Goal: Information Seeking & Learning: Understand process/instructions

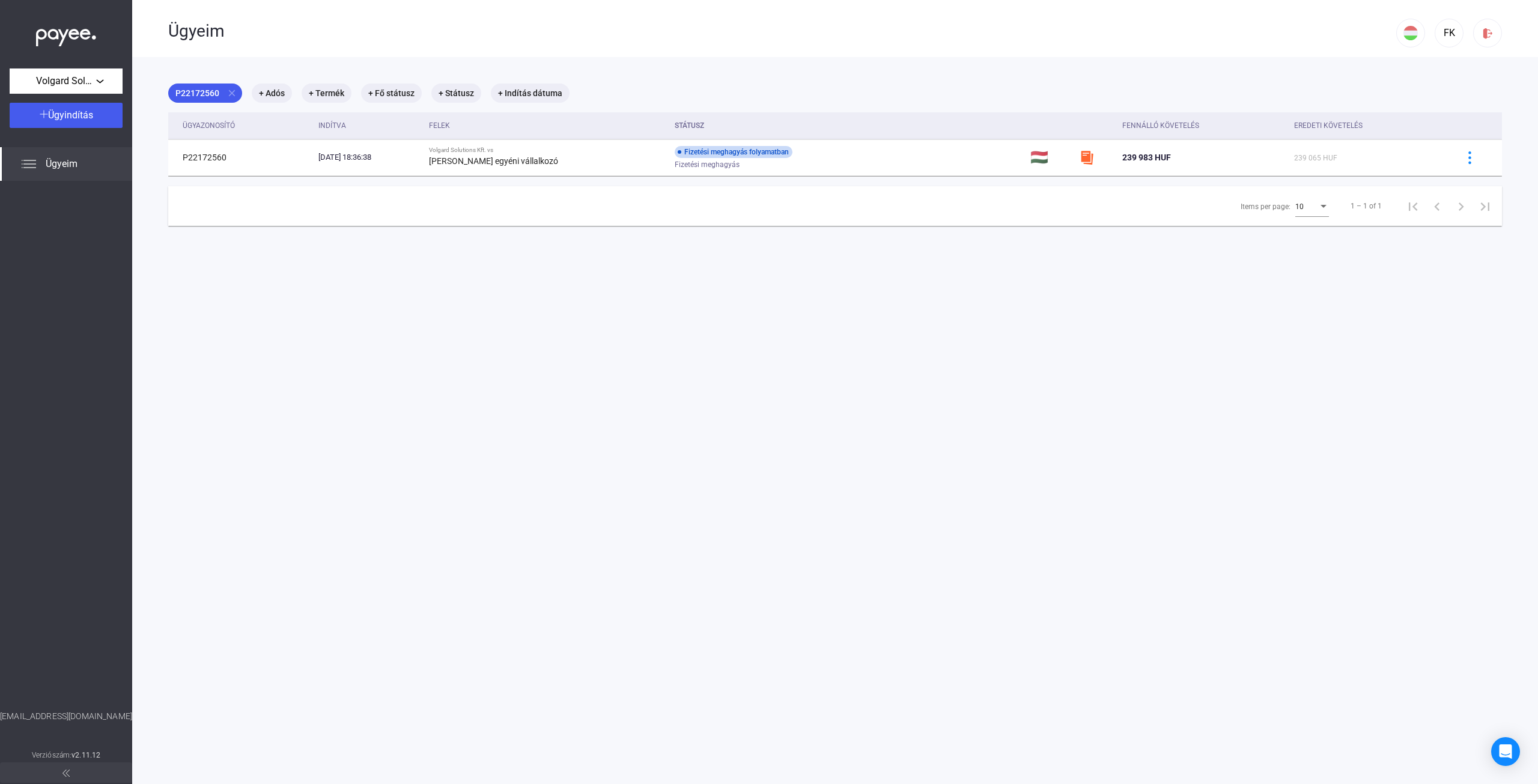
click at [800, 161] on div "Fizetési meghagyás" at bounding box center [770, 165] width 191 height 9
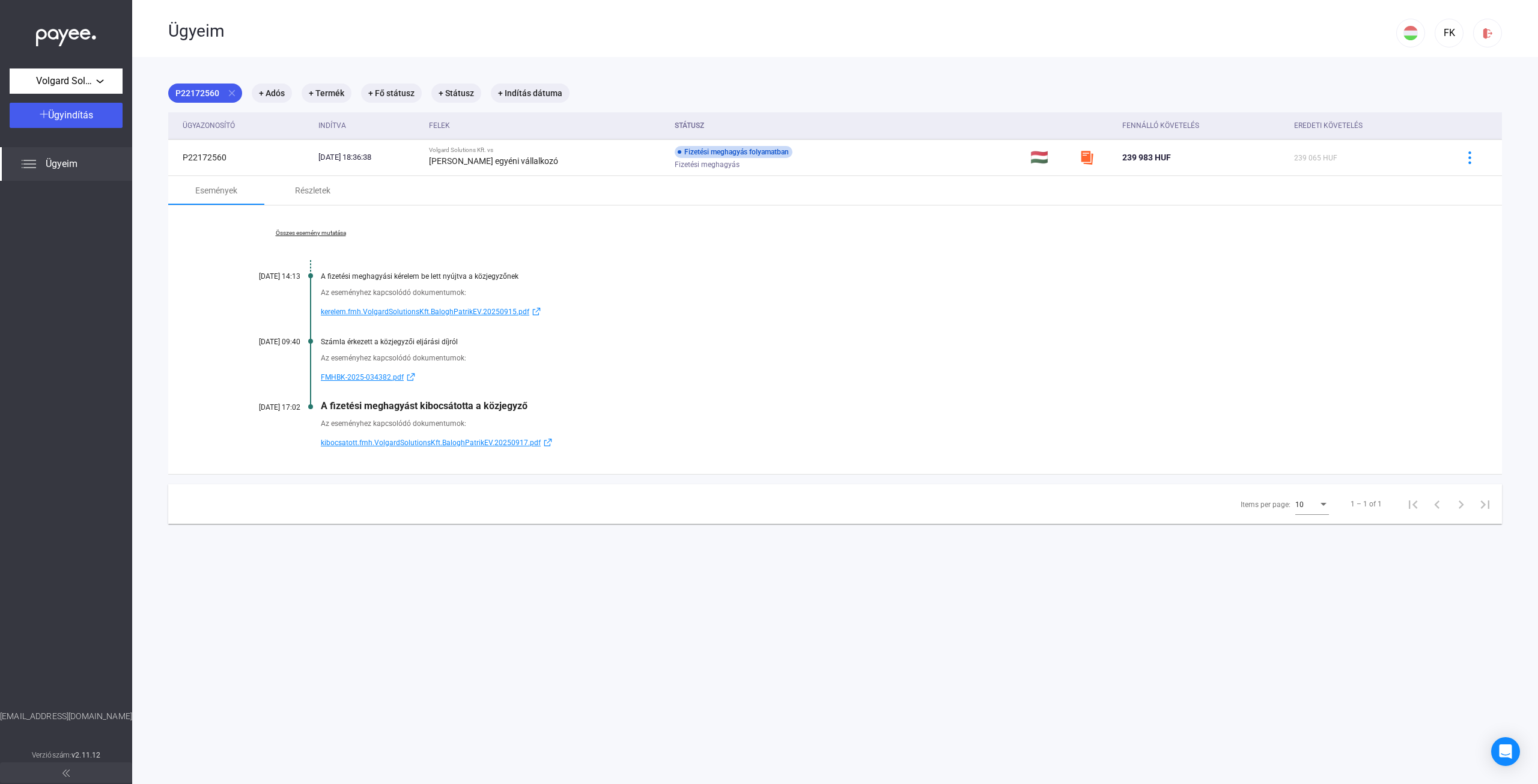
click at [912, 563] on main "P22172560 close + Adós + Termék + Fő státusz + Státusz + Indítás dátuma Ügyazon…" at bounding box center [835, 448] width 1406 height 784
click at [1501, 750] on icon "Open Intercom Messenger" at bounding box center [1505, 751] width 14 height 16
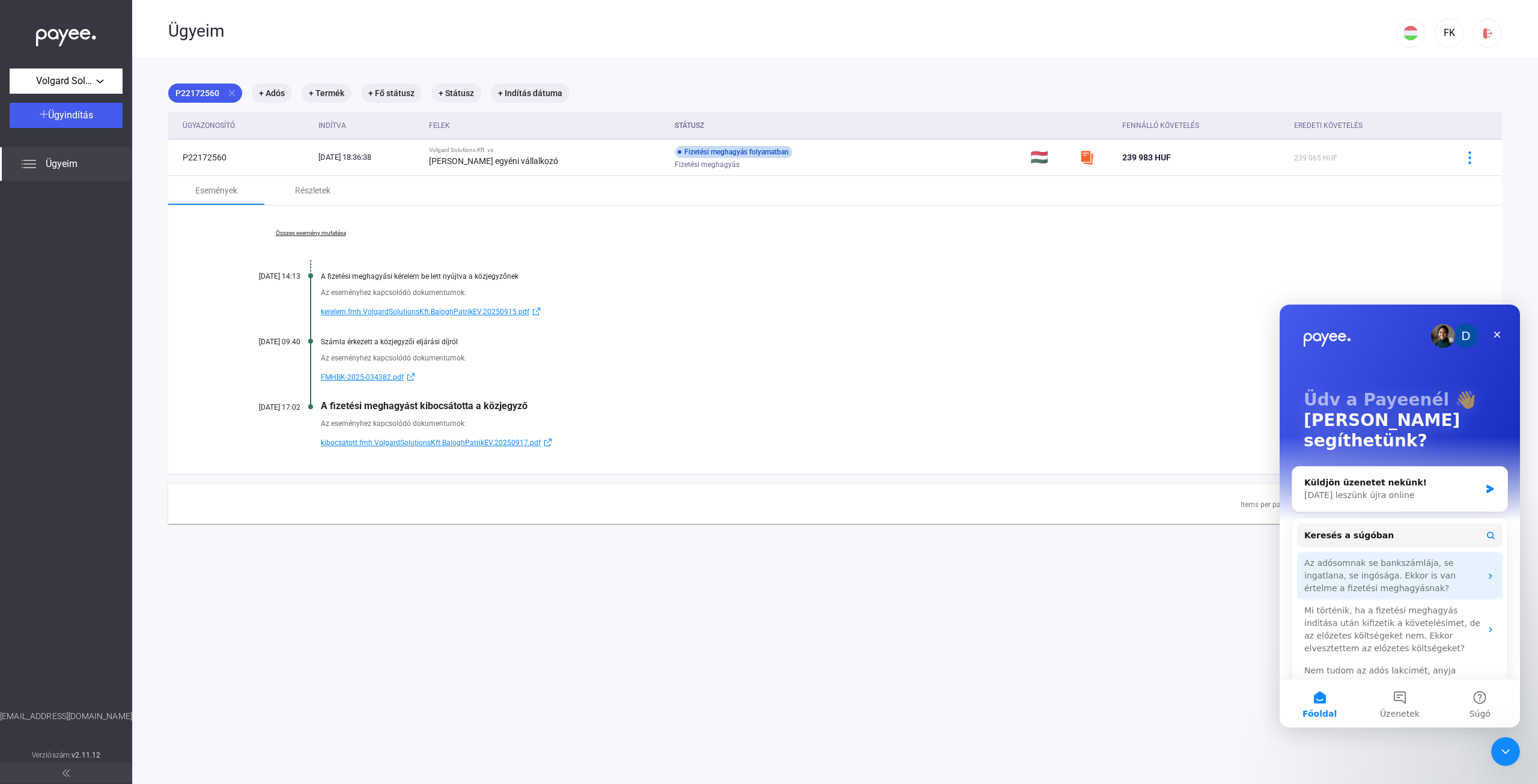
click at [1397, 565] on div "Az adósomnak se bankszámlája, se ingatlana, se ingósága. Ekkor is van értelme a…" at bounding box center [1392, 576] width 177 height 38
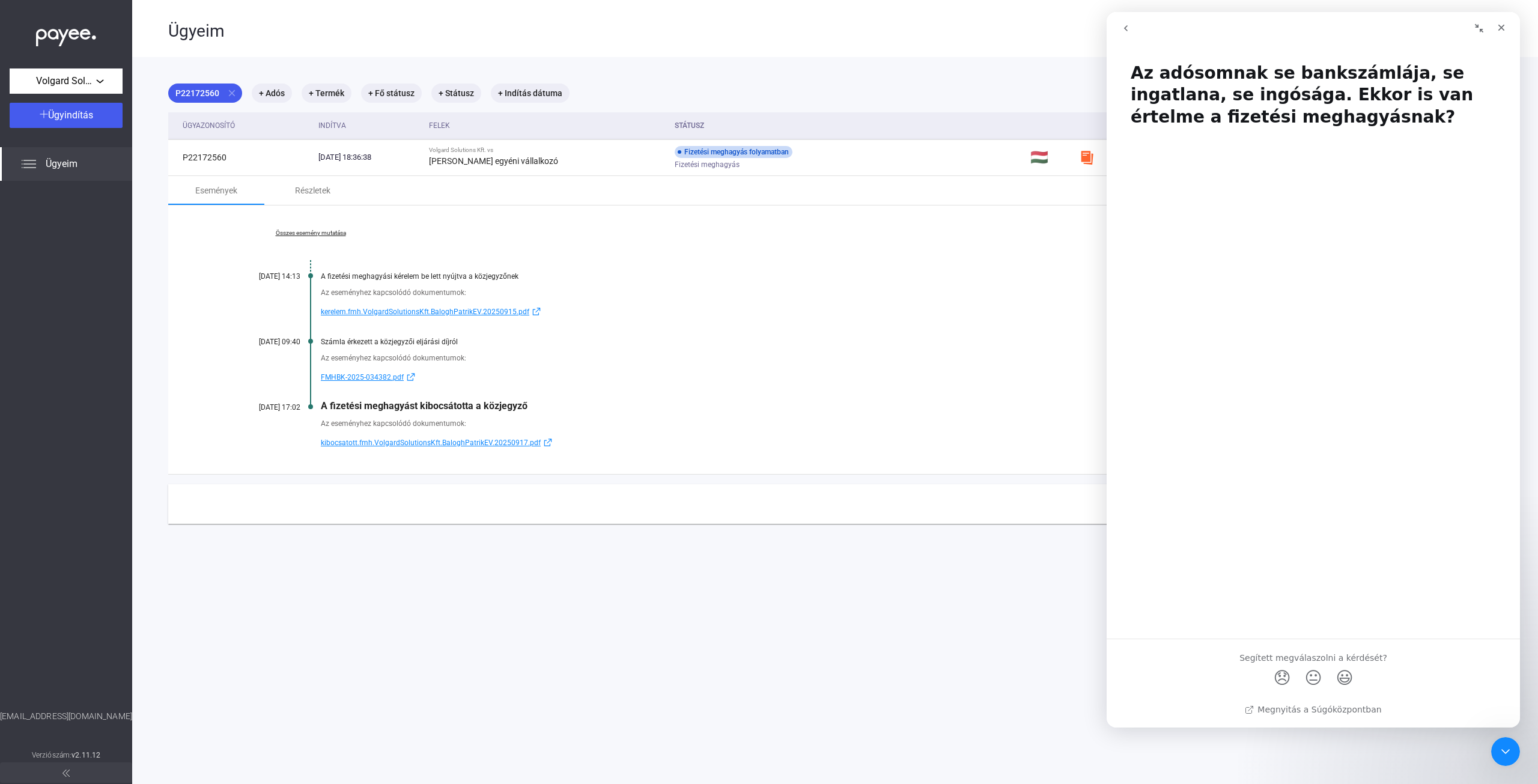
click at [1127, 31] on icon "go back" at bounding box center [1125, 28] width 9 height 9
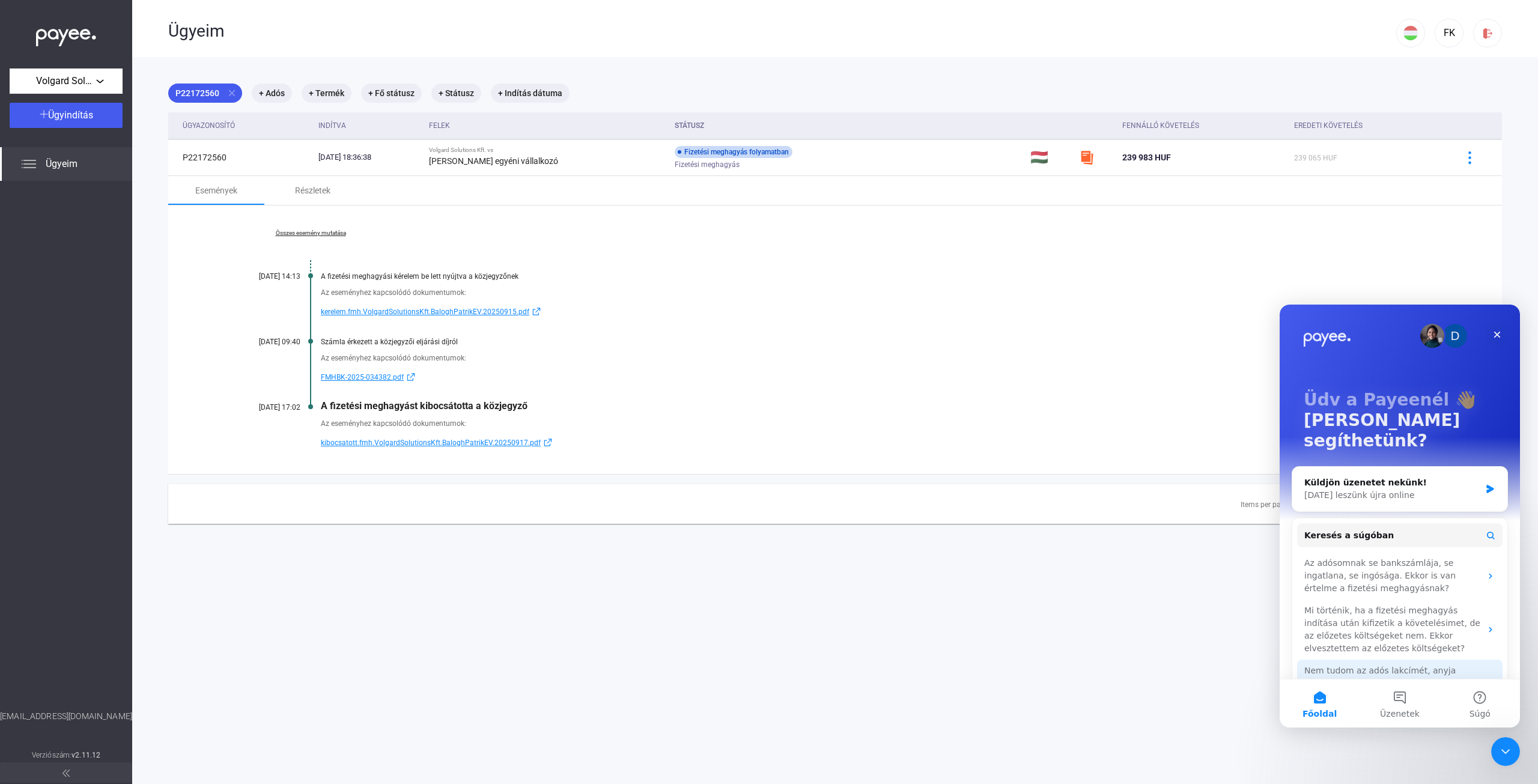
scroll to position [41, 0]
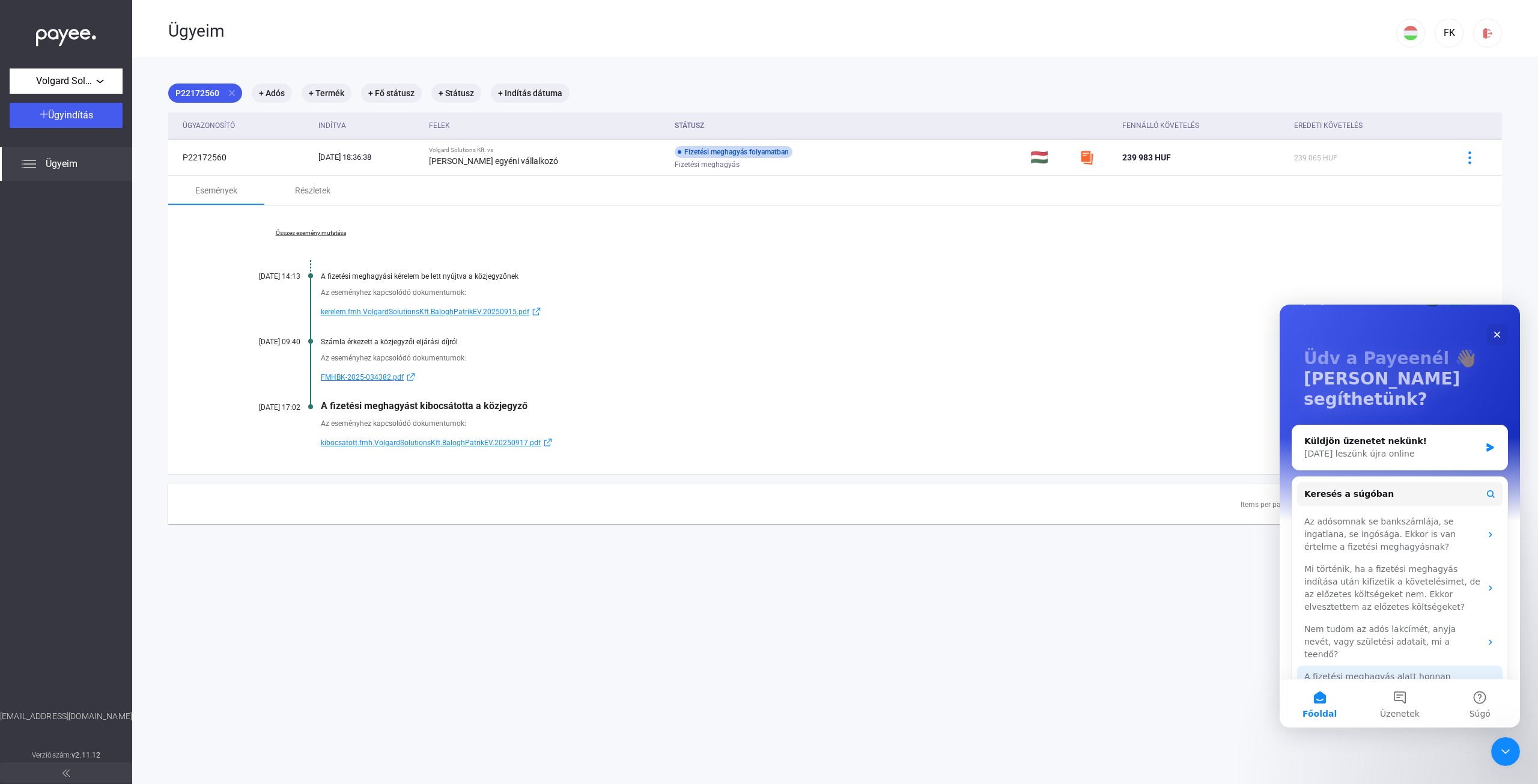
click at [1401, 670] on div "A fizetési meghagyás alatt honnan tudom, hogy hol tart az ügyem vagy van-e teen…" at bounding box center [1392, 689] width 177 height 38
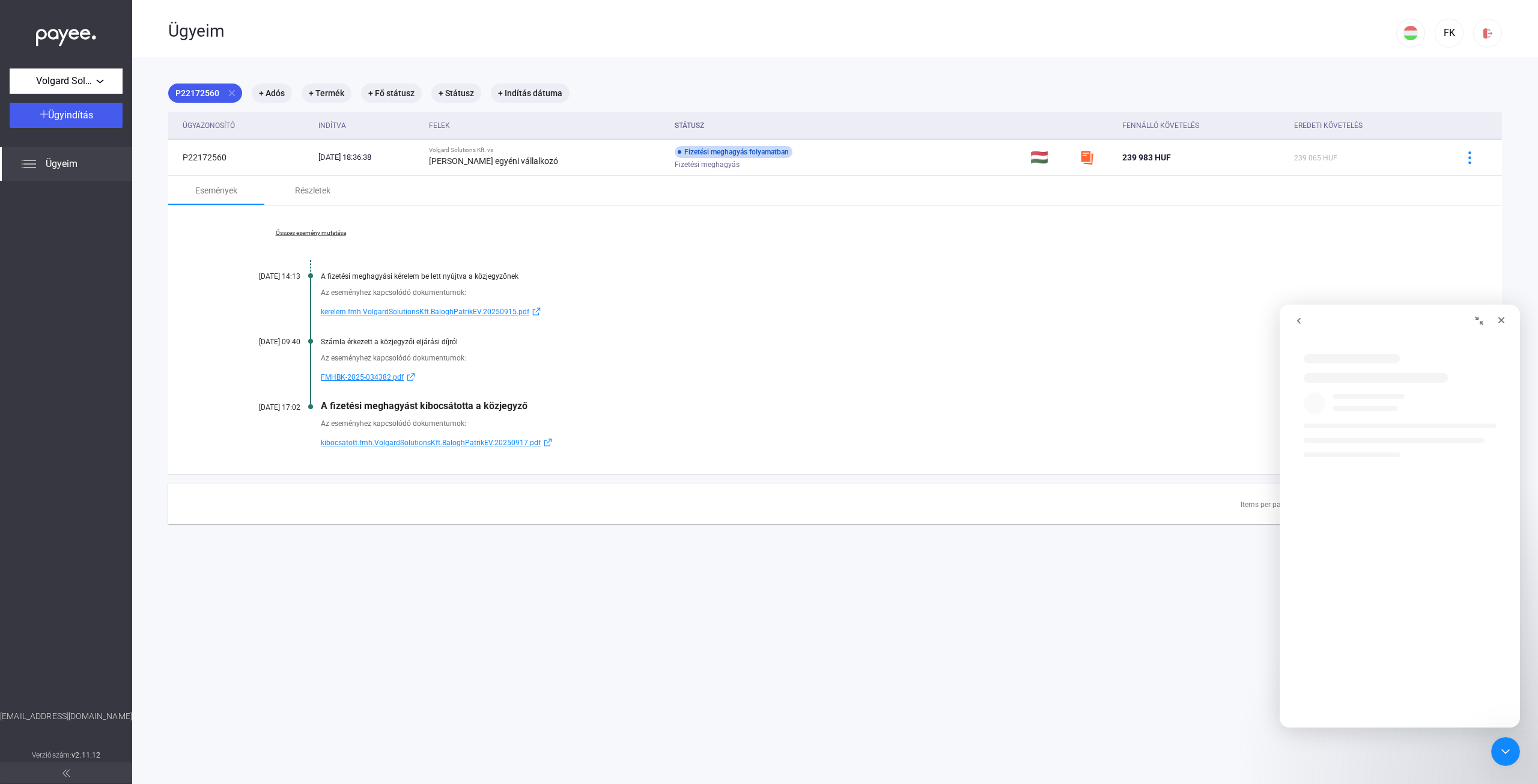
scroll to position [0, 0]
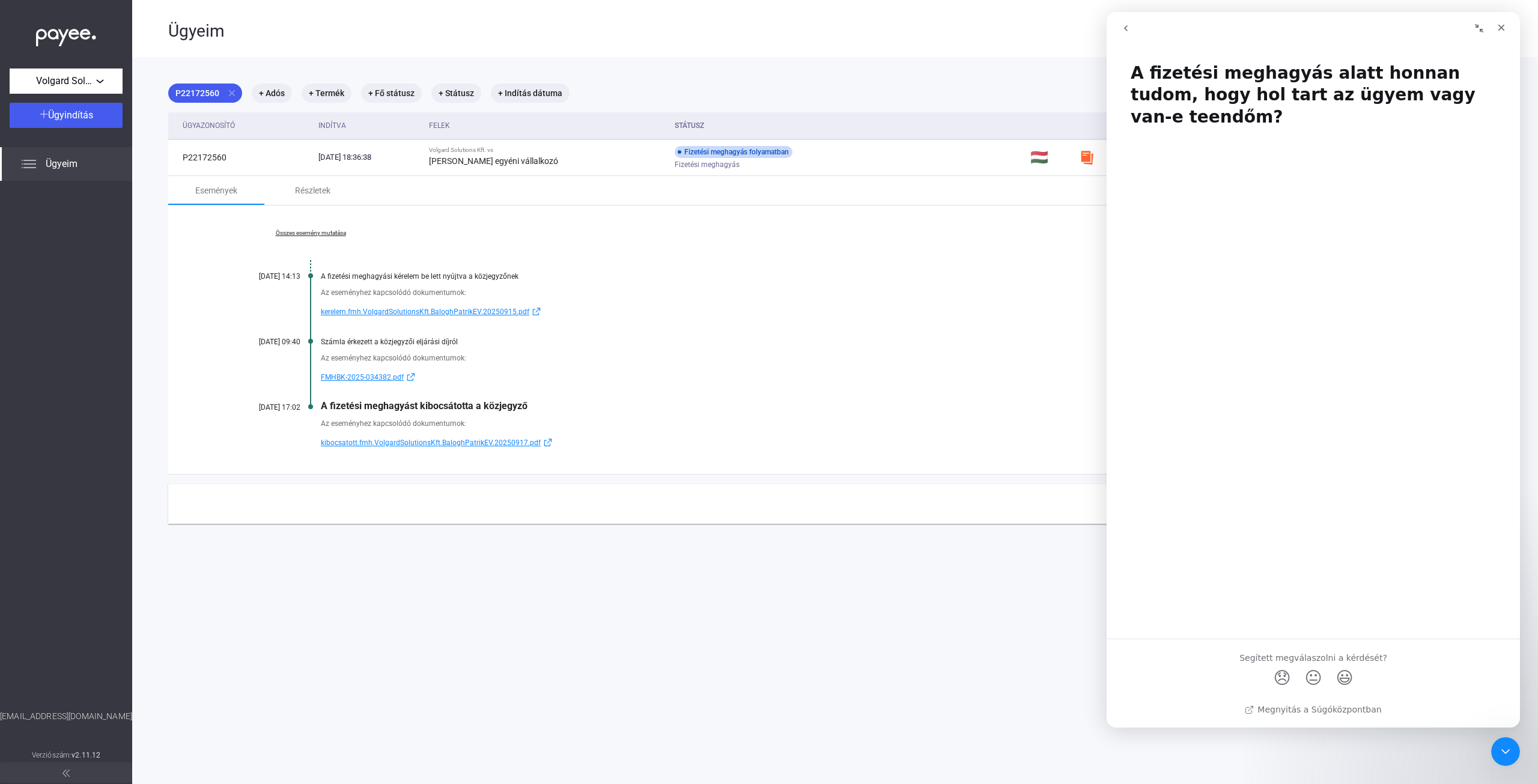
click at [1122, 25] on icon "go back" at bounding box center [1125, 28] width 9 height 9
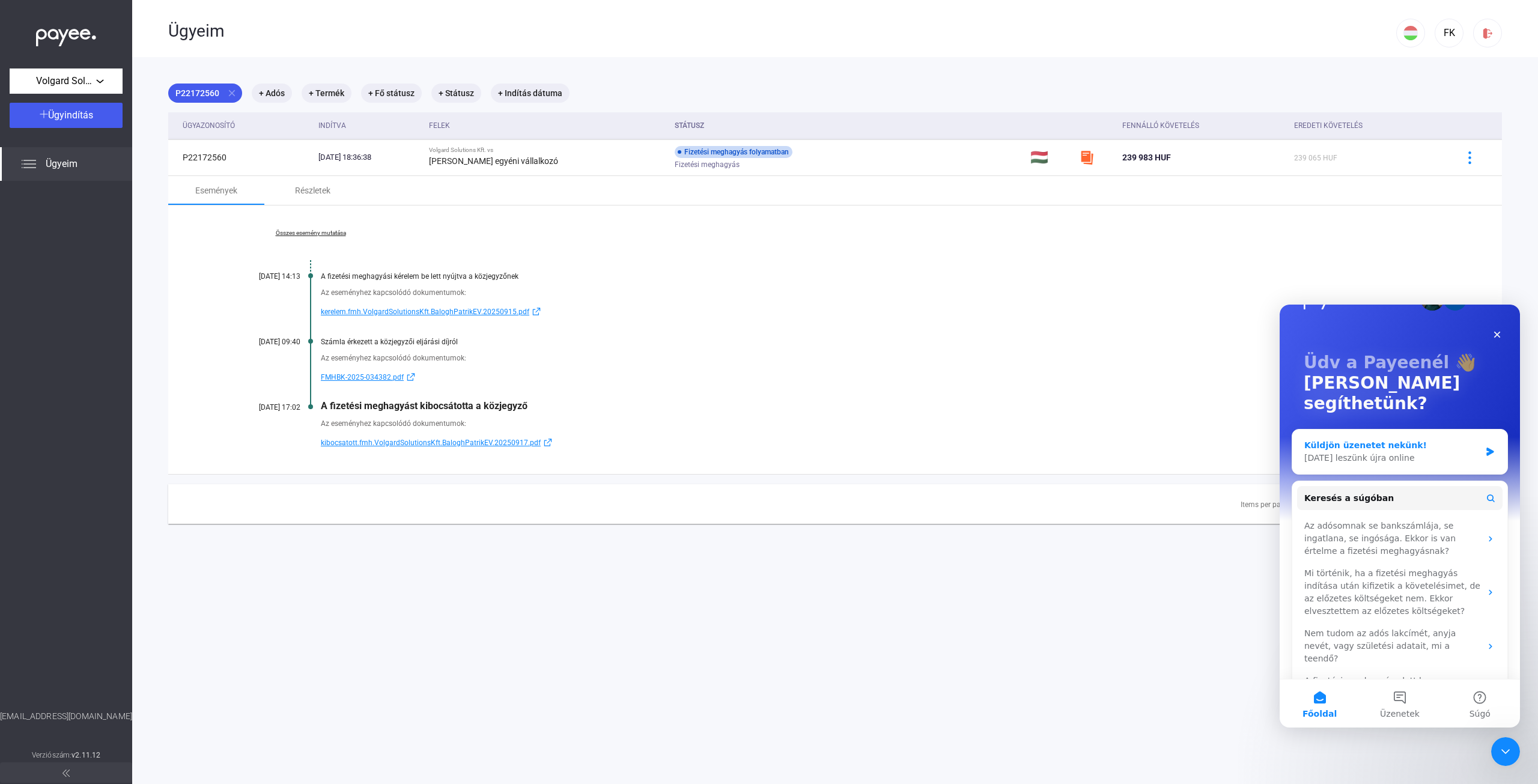
scroll to position [41, 0]
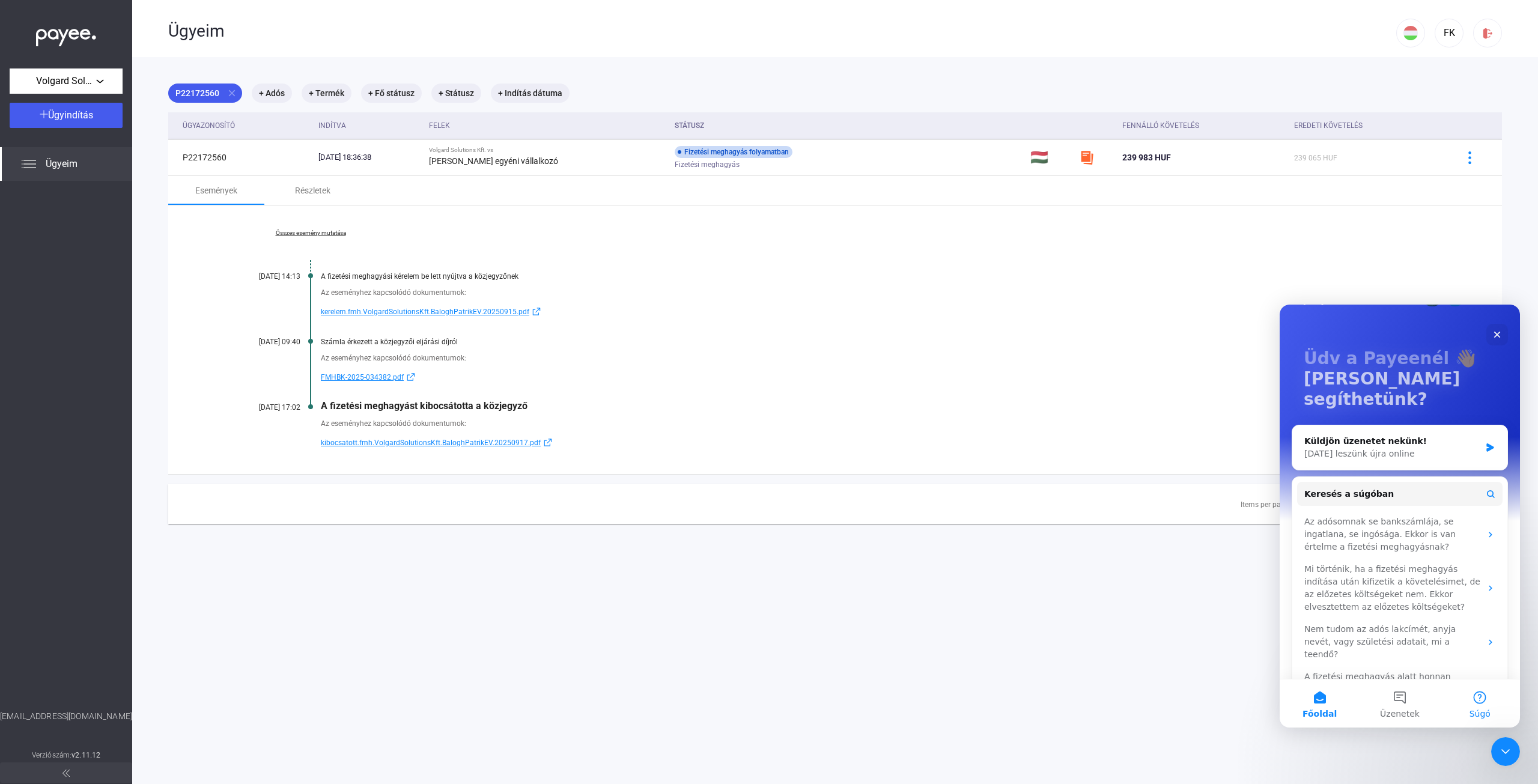
click at [1466, 702] on button "Súgó" at bounding box center [1479, 704] width 80 height 48
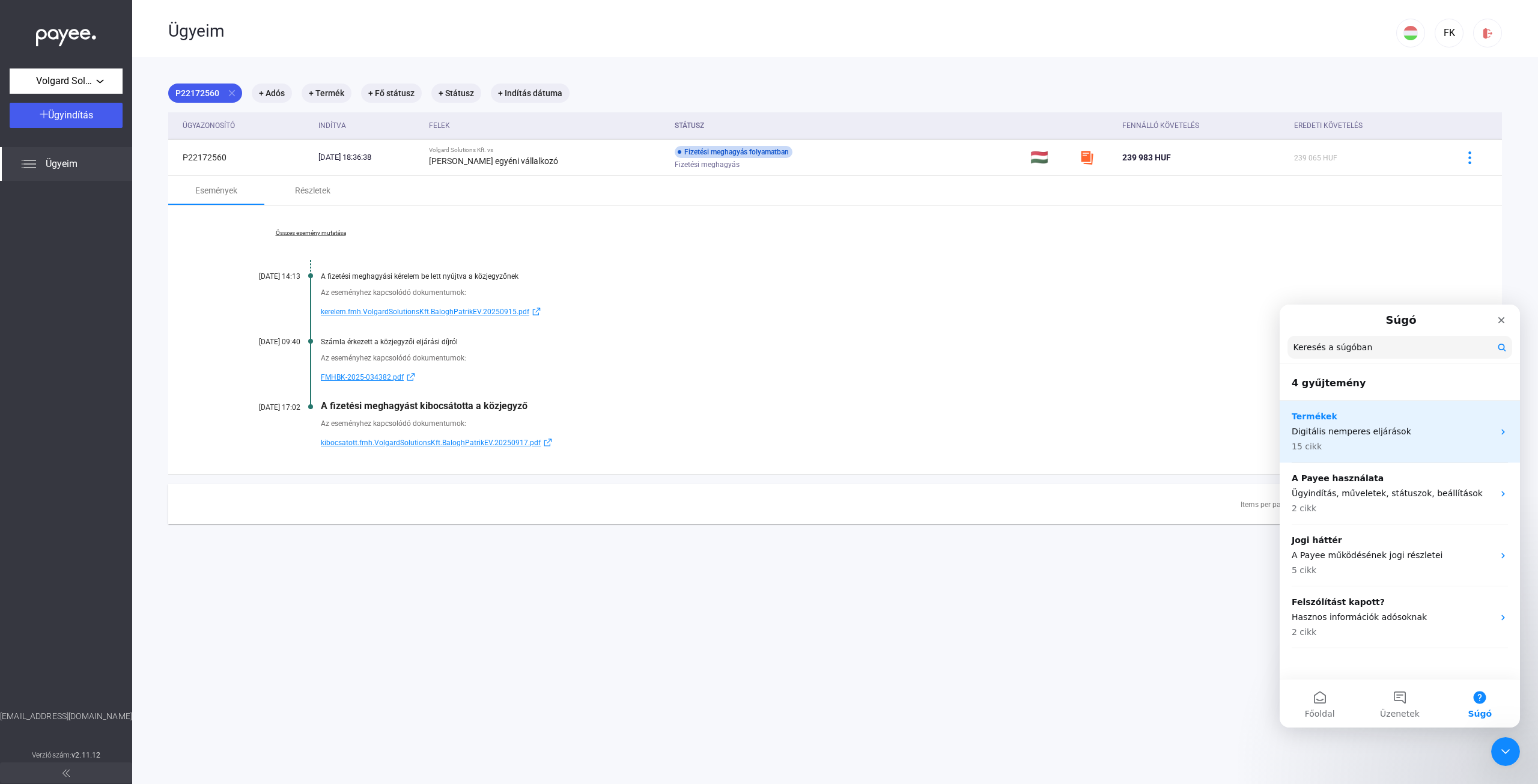
click at [1366, 436] on p "Digitális nemperes eljárások" at bounding box center [1392, 431] width 202 height 13
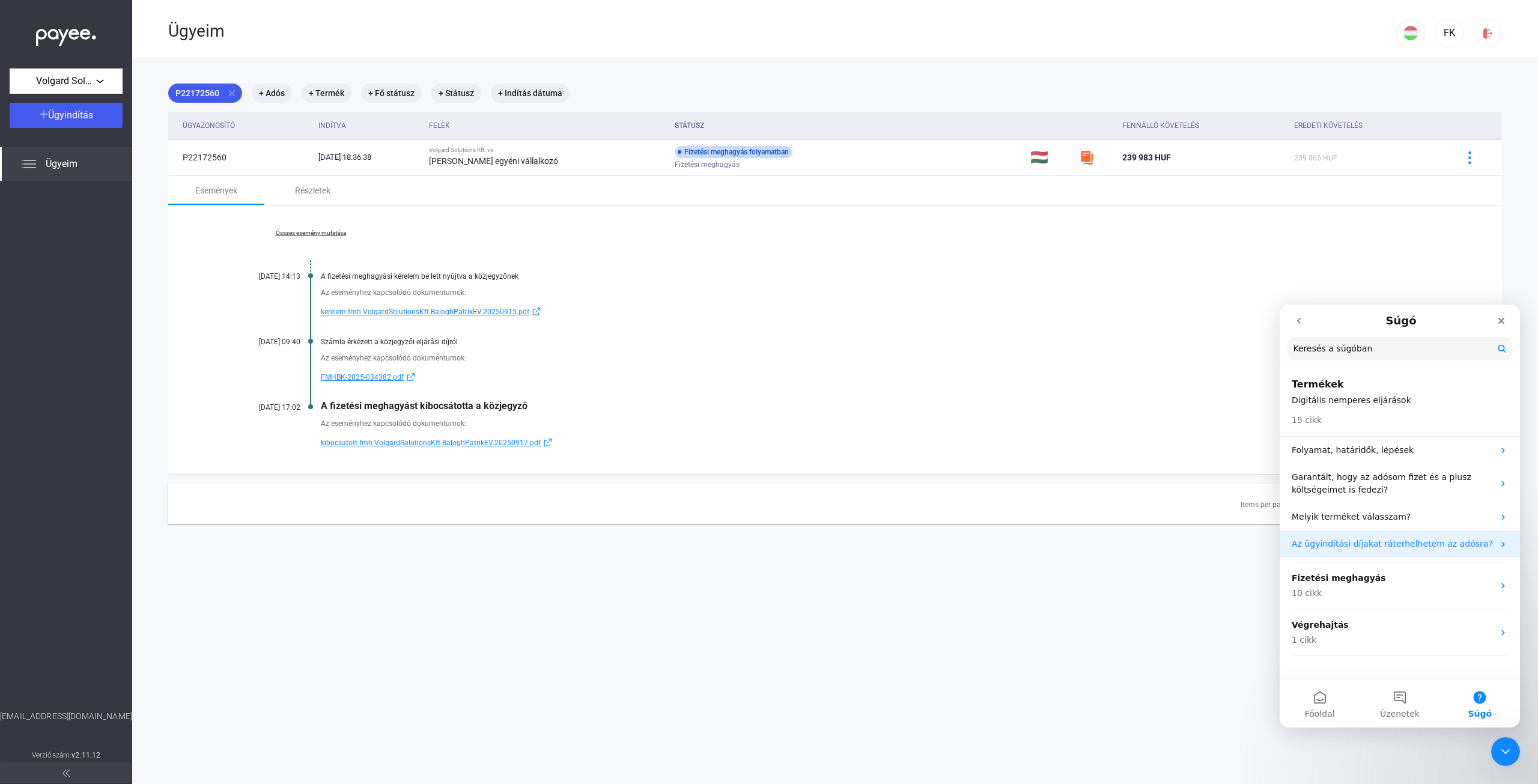
click at [1423, 541] on p "Az ügyindítási díjakat ráterhelhetem az adósra?" at bounding box center [1392, 543] width 202 height 13
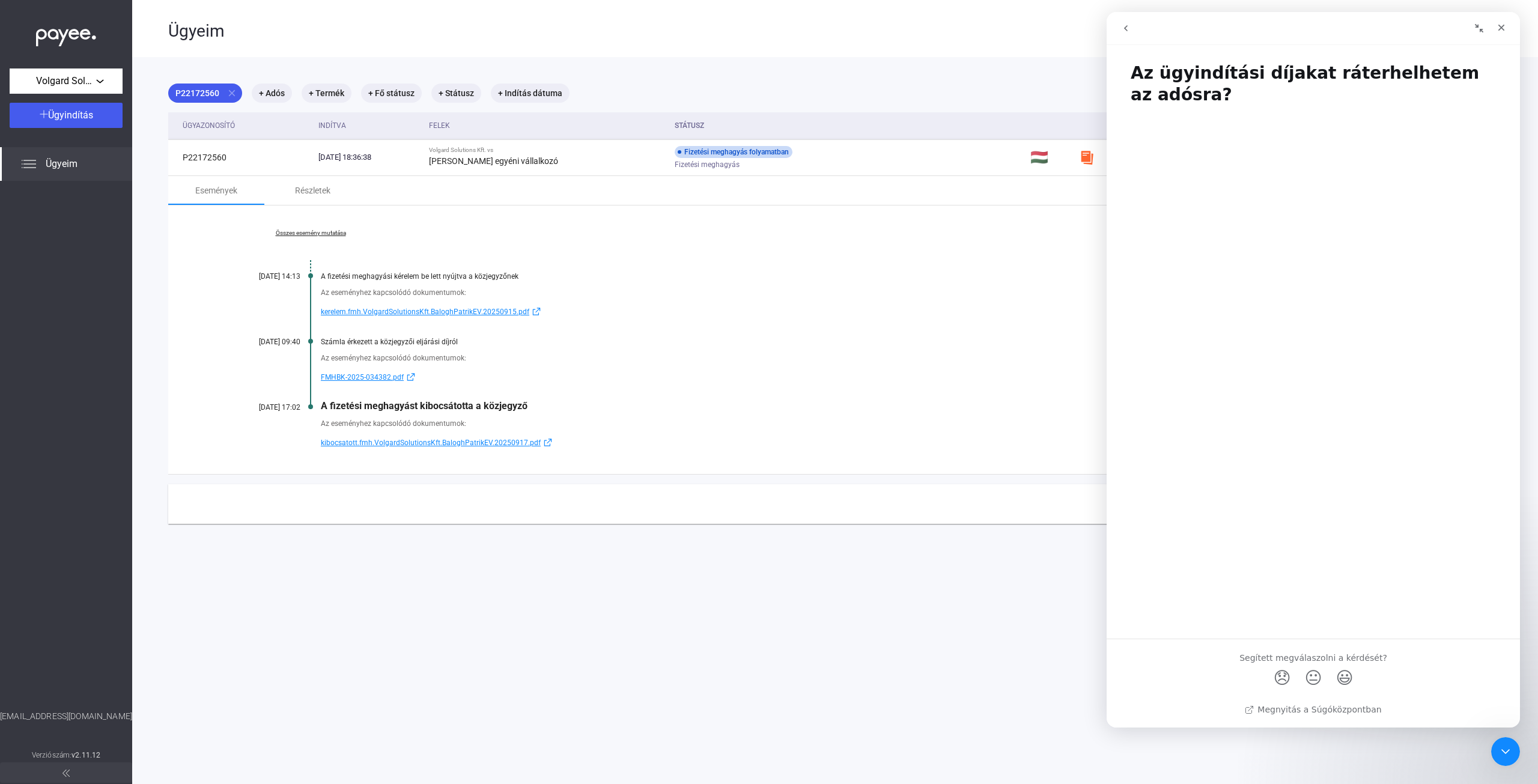
click at [1126, 37] on button "go back" at bounding box center [1126, 28] width 22 height 22
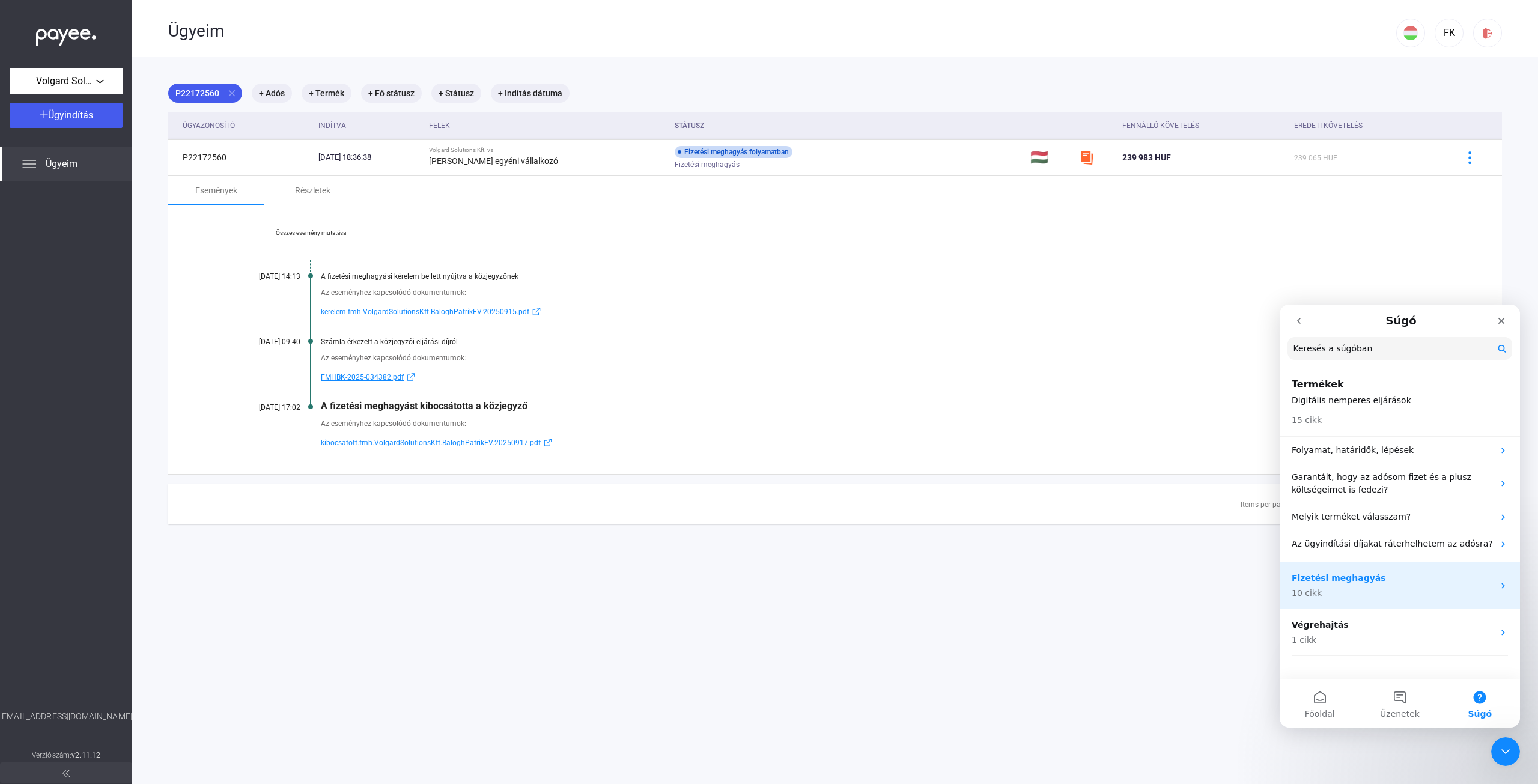
click at [1336, 587] on p "10 cikk" at bounding box center [1392, 593] width 202 height 13
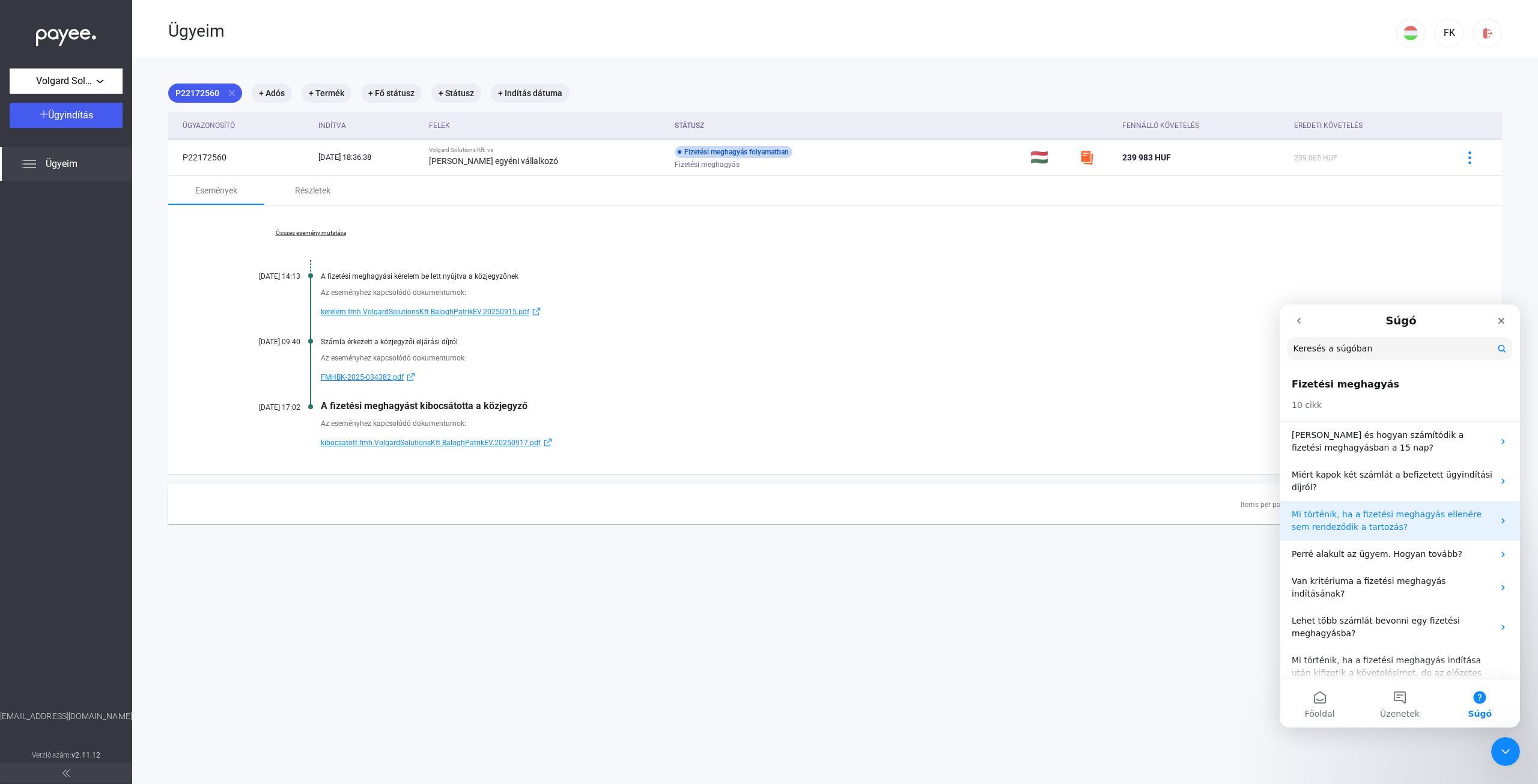
click at [1357, 530] on p "Mi történik, ha a fizetési meghagyás ellenére sem rendeződik a tartozás?" at bounding box center [1392, 520] width 202 height 25
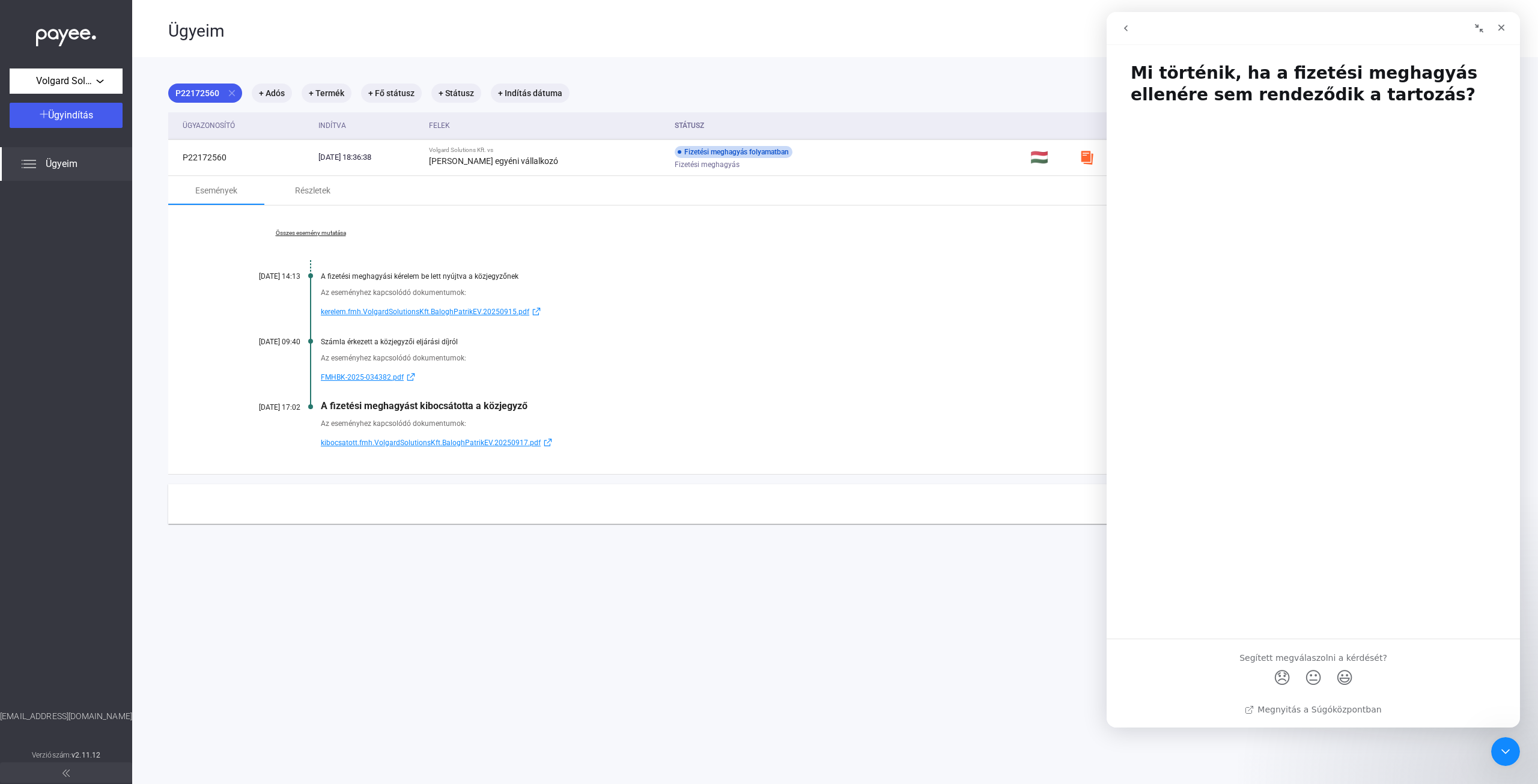
click at [1128, 21] on button "go back" at bounding box center [1126, 28] width 22 height 22
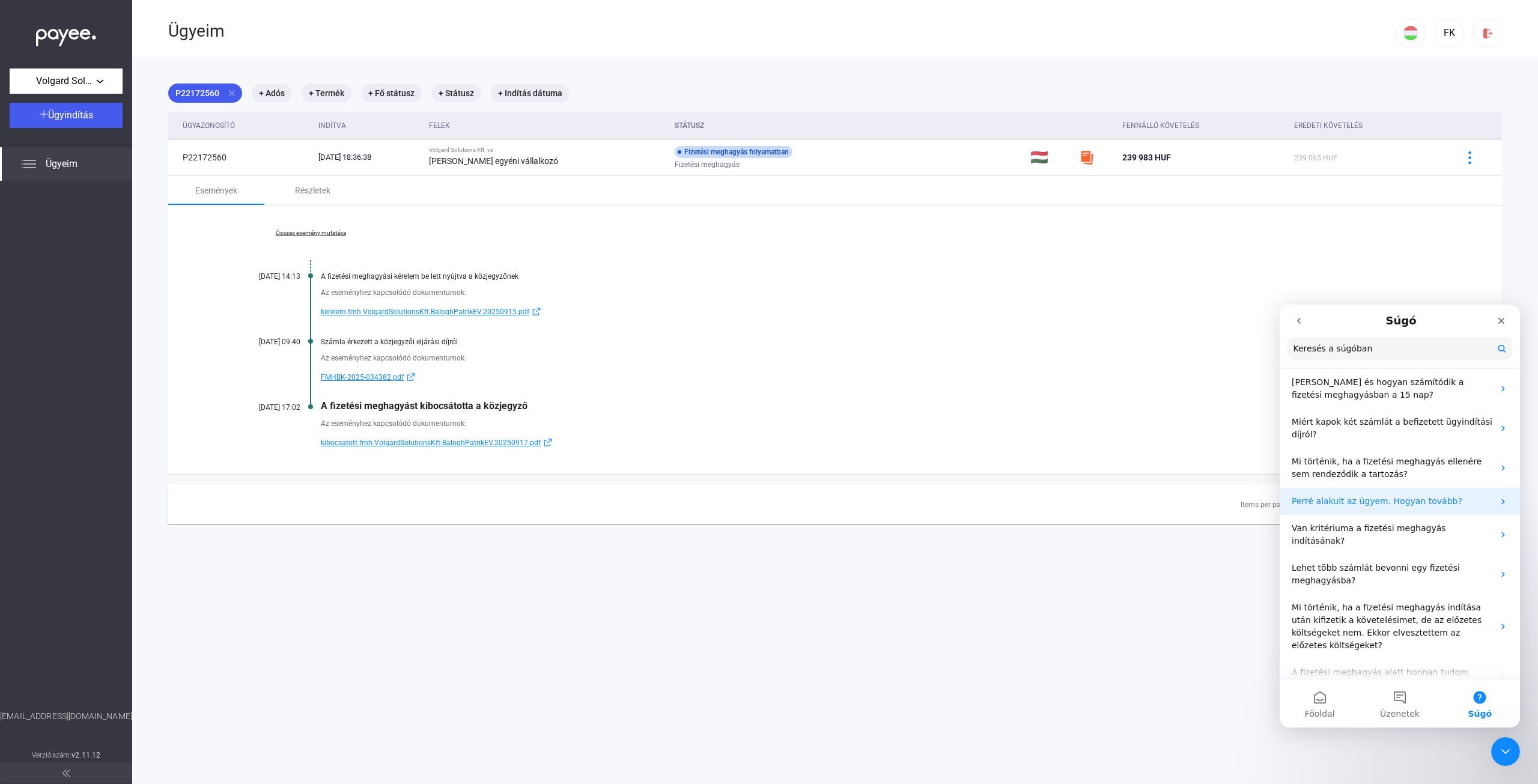
scroll to position [60, 0]
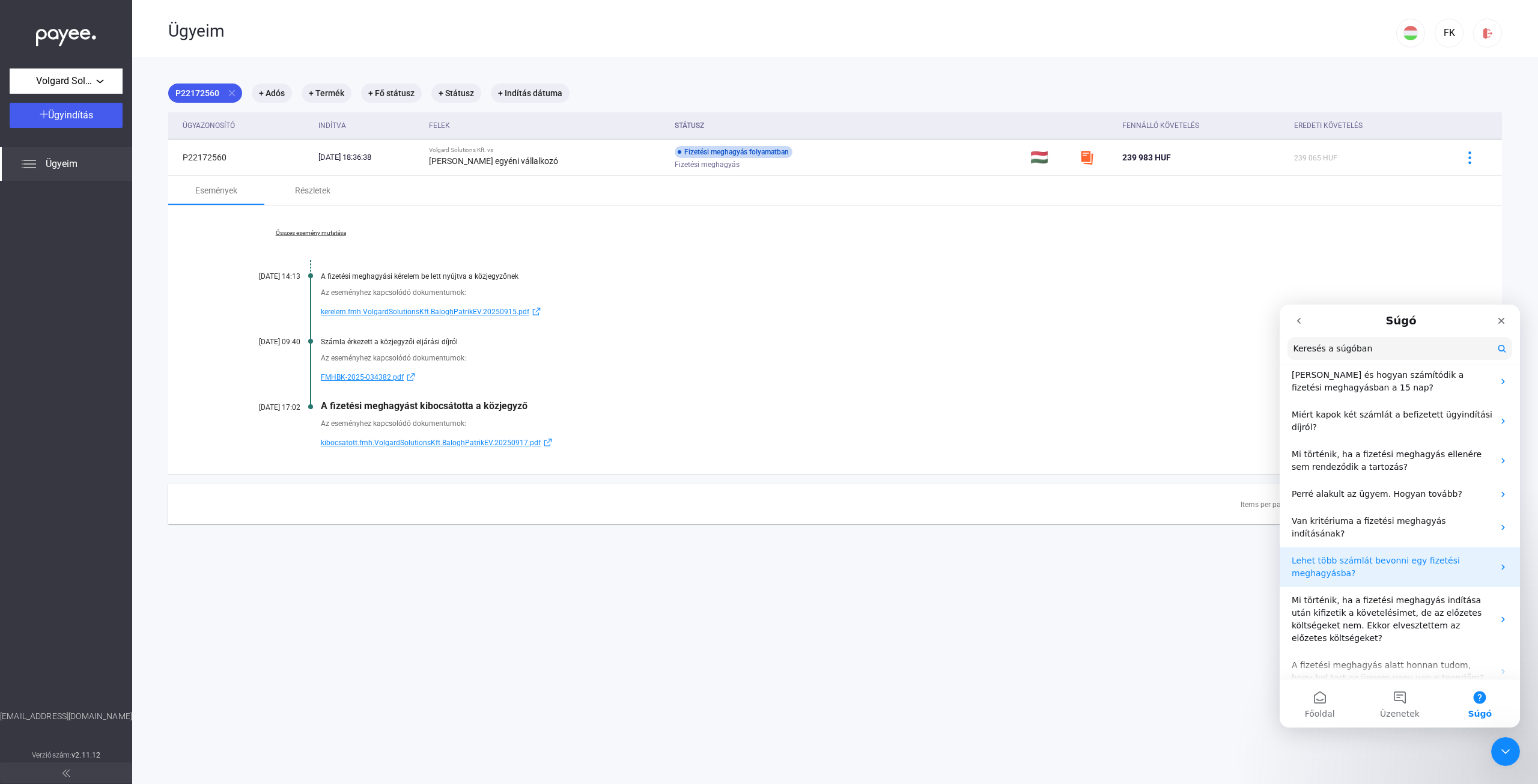
click at [1340, 568] on div "Lehet több számlát bevonni egy fizetési meghagyásba?" at bounding box center [1399, 567] width 241 height 40
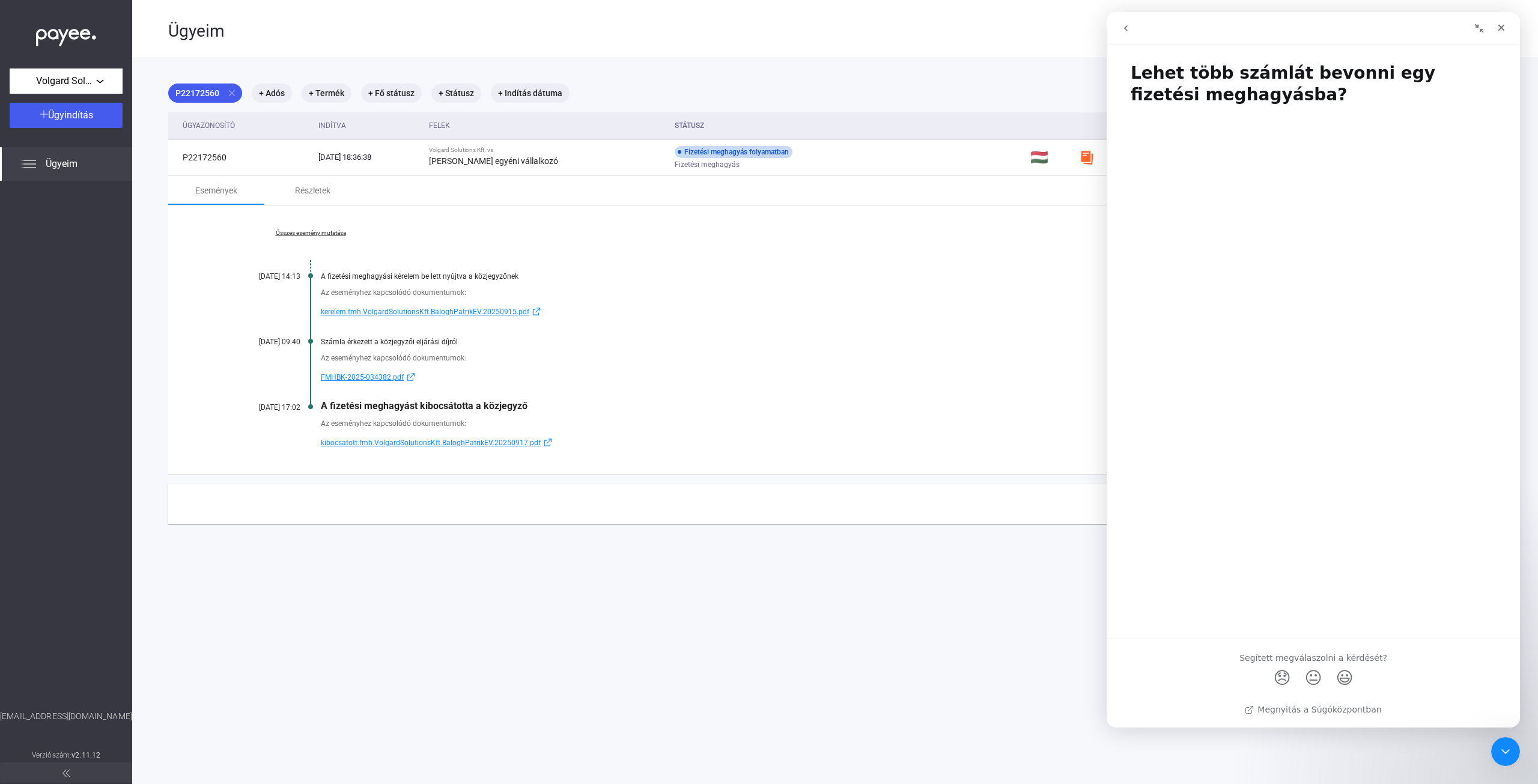
click at [1126, 31] on icon "go back" at bounding box center [1125, 28] width 9 height 9
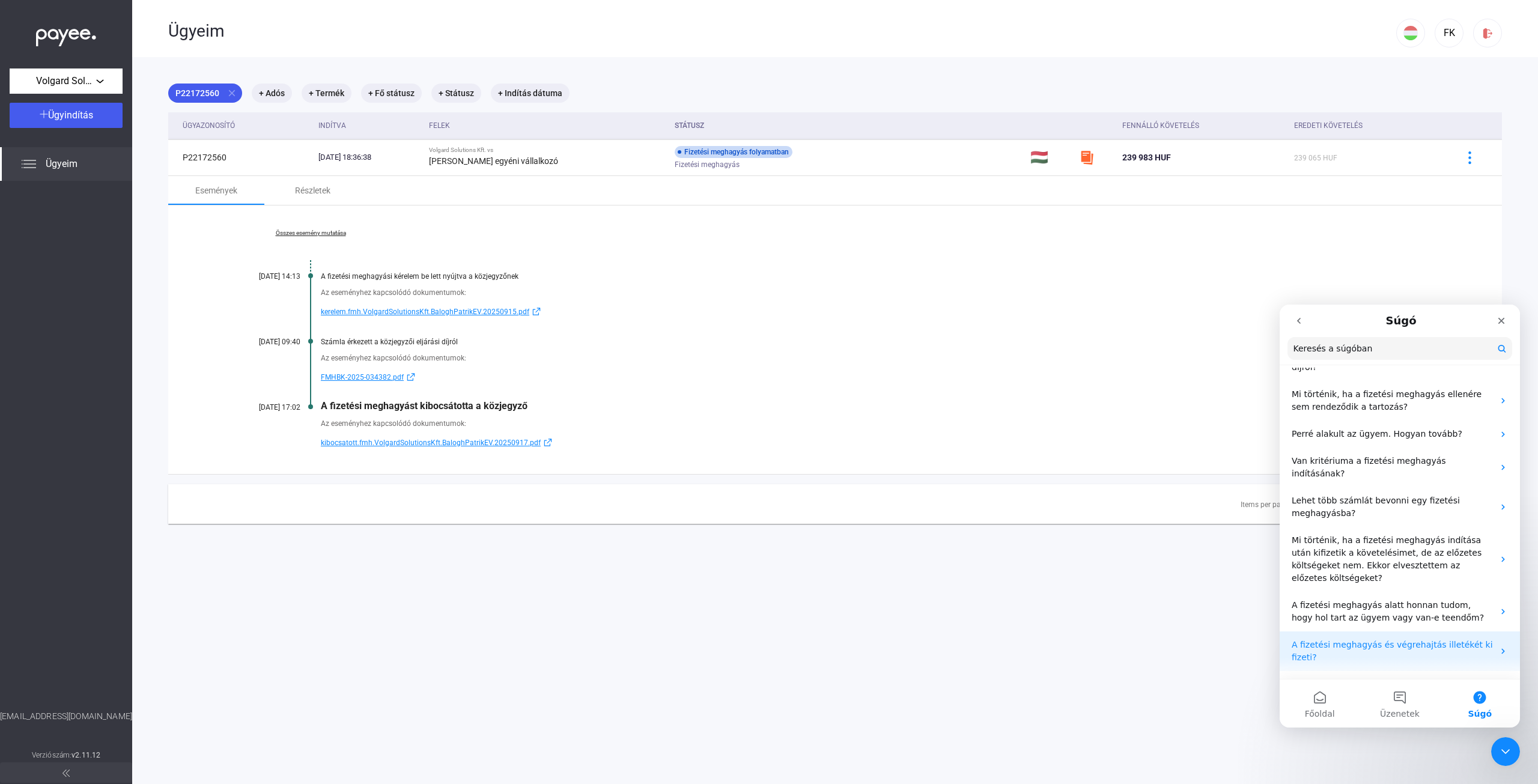
scroll to position [144, 0]
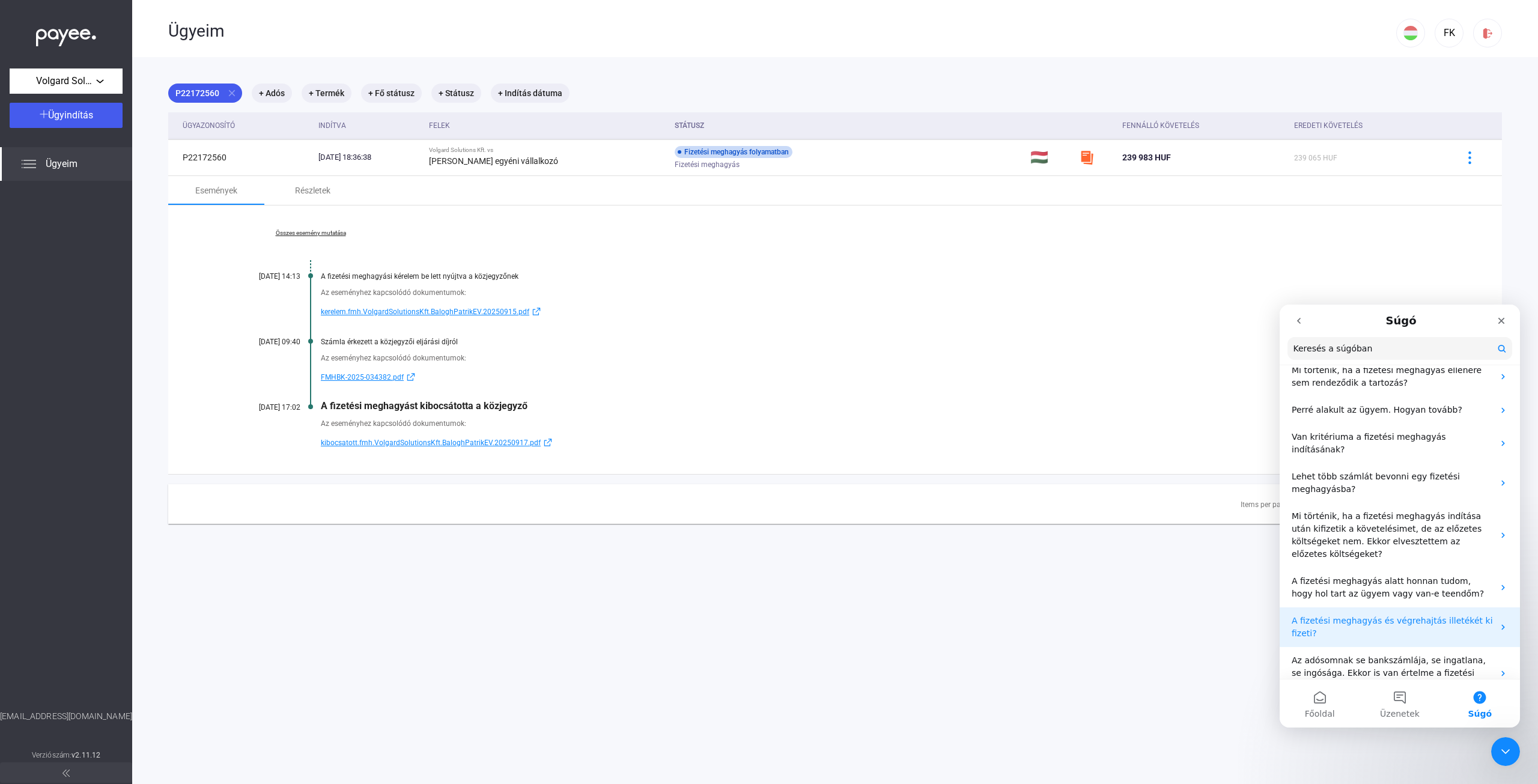
click at [1383, 614] on p "A fizetési meghagyás és végrehajtás illetékét ki fizeti?" at bounding box center [1392, 626] width 202 height 25
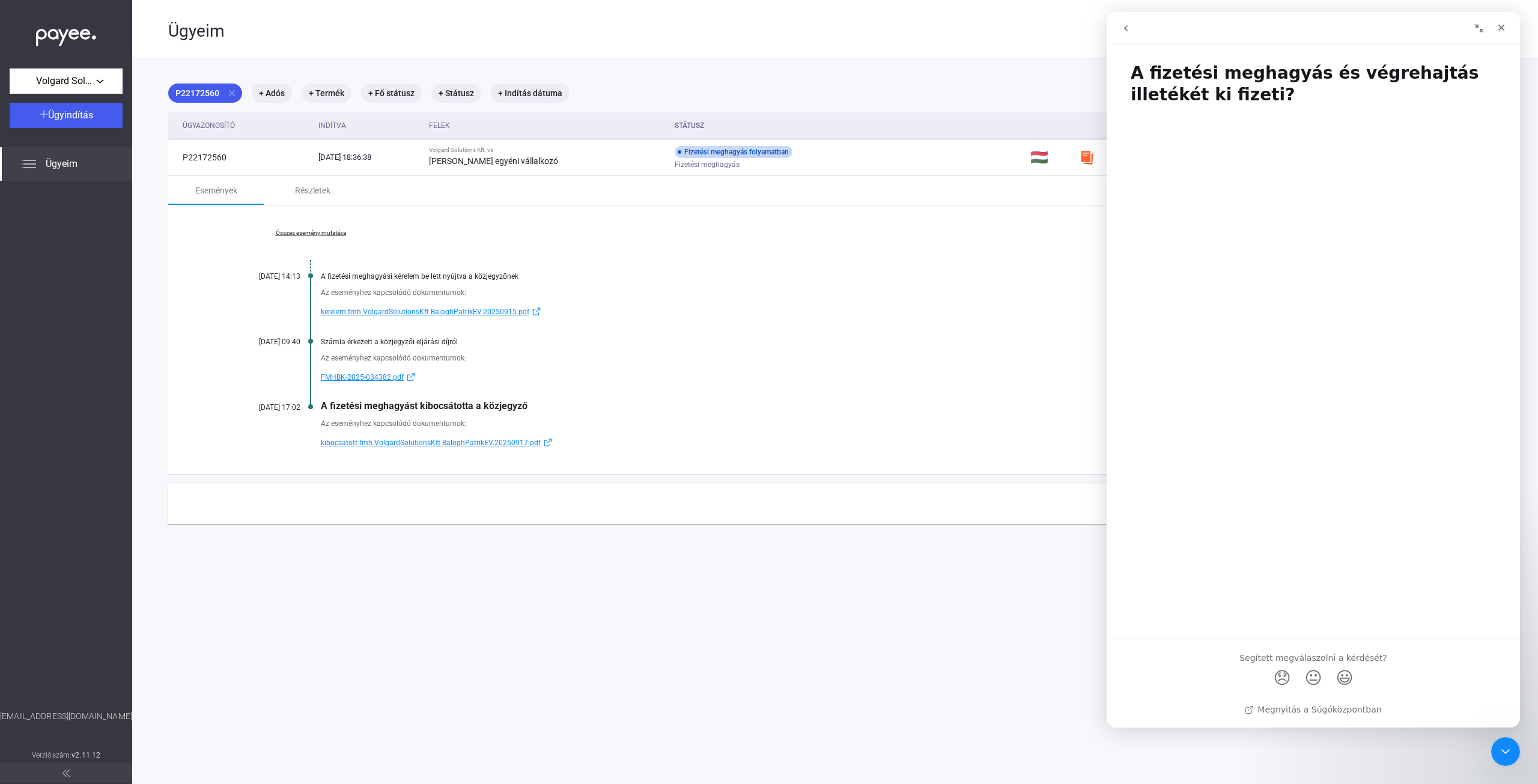
click at [1115, 27] on button "go back" at bounding box center [1126, 28] width 22 height 22
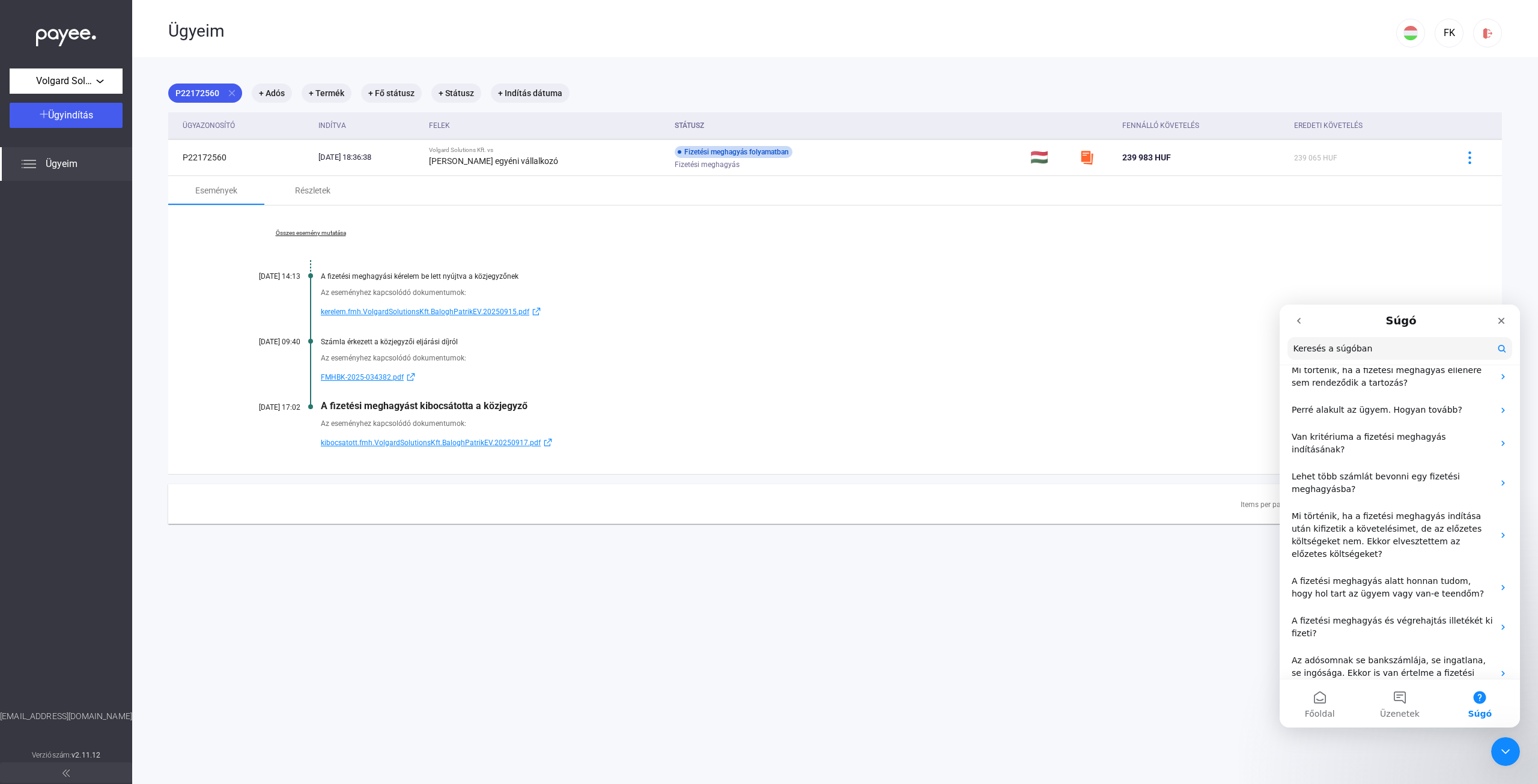
click at [1152, 554] on main "P22172560 close + Adós + Termék + Fő státusz + Státusz + Indítás dátuma Ügyazon…" at bounding box center [835, 448] width 1406 height 784
